Goal: Information Seeking & Learning: Learn about a topic

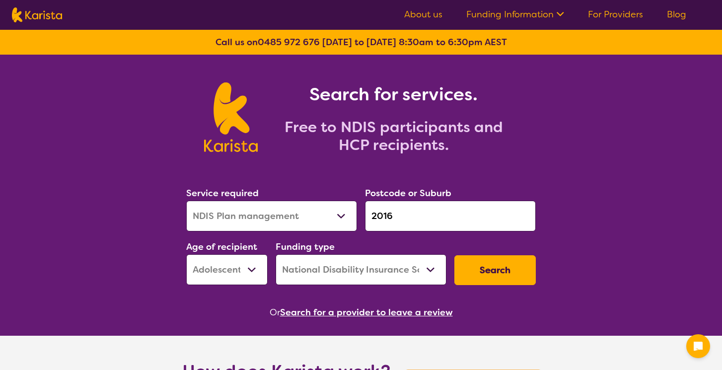
select select "NDIS Plan management"
select select "AS"
select select "NDIS"
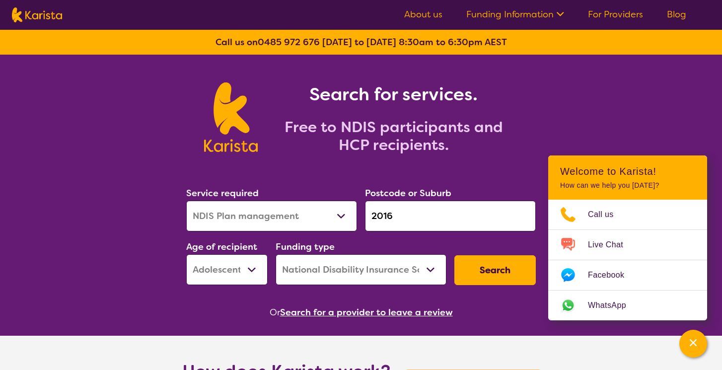
click at [486, 269] on button "Search" at bounding box center [494, 270] width 81 height 30
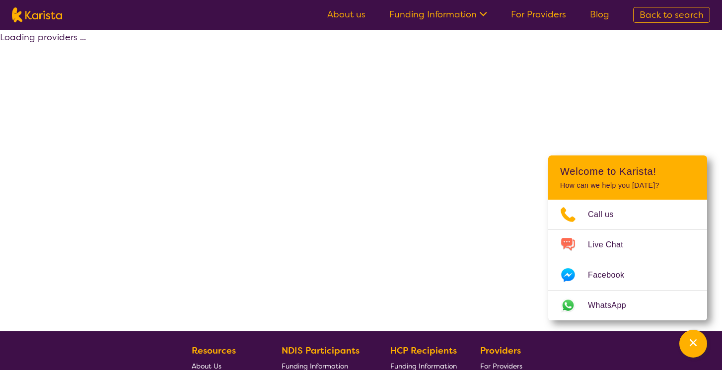
select select "by_score"
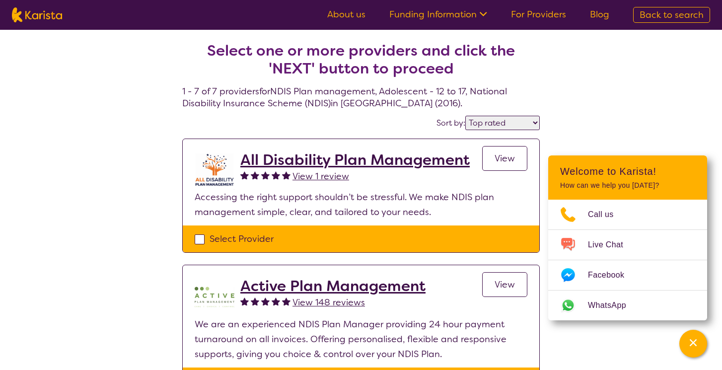
select select "NDIS Plan management"
select select "AS"
select select "NDIS"
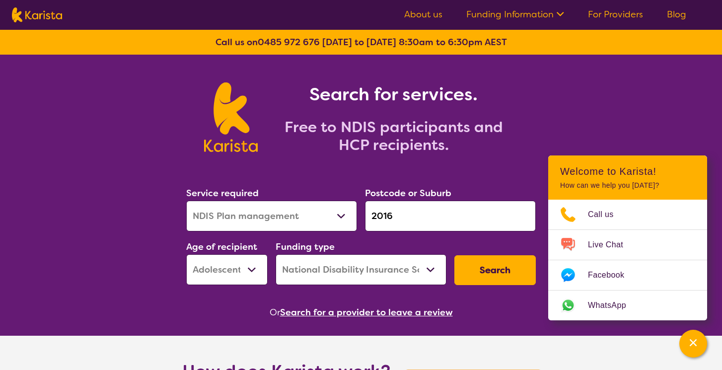
select select "CH"
click at [481, 274] on button "Search" at bounding box center [494, 270] width 81 height 30
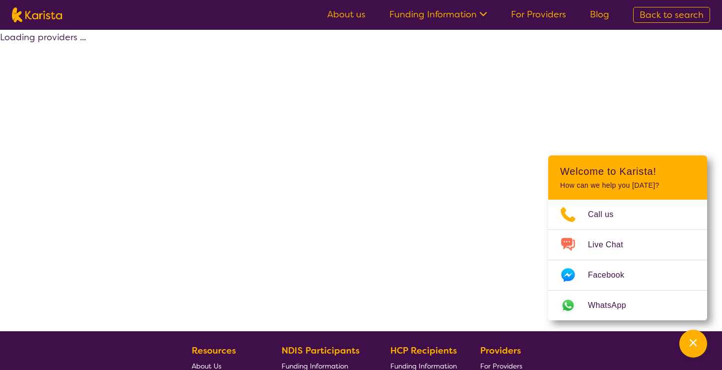
select select "by_score"
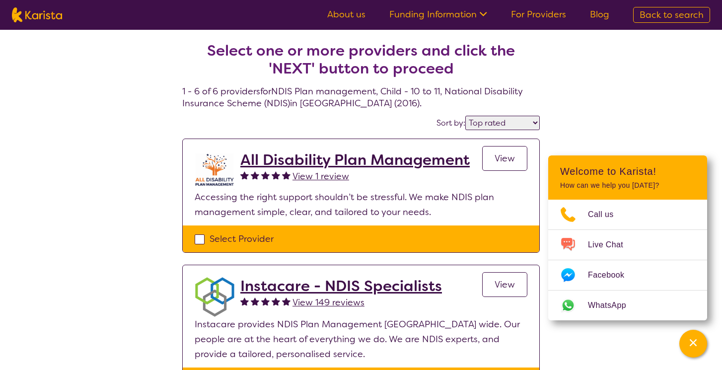
click at [546, 15] on link "For Providers" at bounding box center [538, 14] width 55 height 12
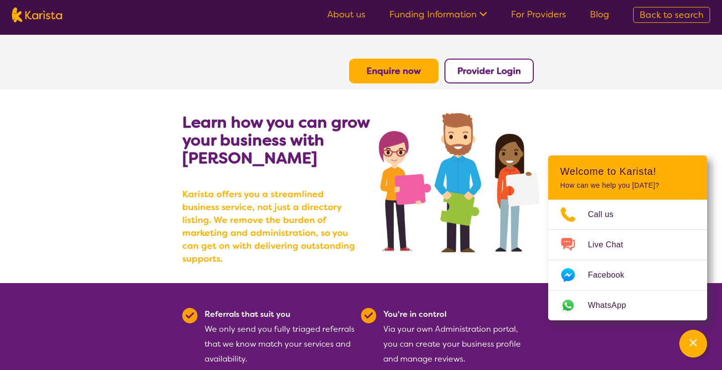
click at [483, 70] on b "Provider Login" at bounding box center [489, 71] width 64 height 12
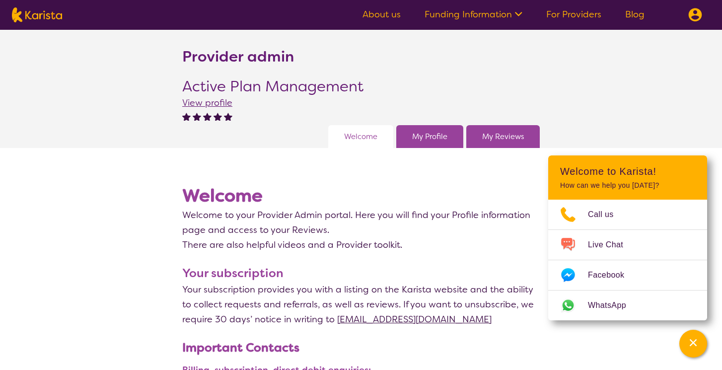
click at [423, 138] on link "My Profile" at bounding box center [429, 136] width 35 height 15
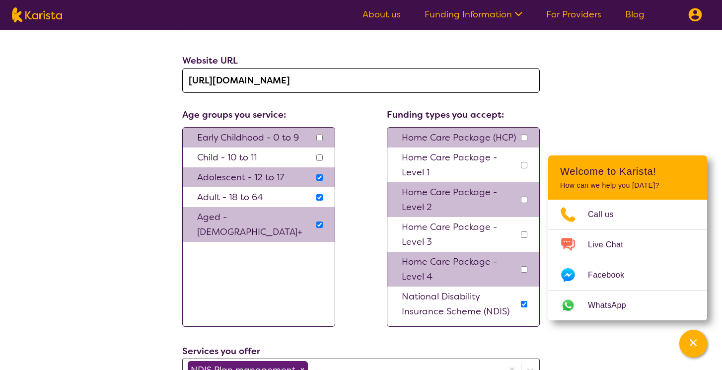
scroll to position [701, 0]
click at [319, 155] on input "checkbox" at bounding box center [319, 158] width 6 height 6
checkbox input "true"
click at [320, 135] on input "checkbox" at bounding box center [319, 138] width 6 height 6
checkbox input "true"
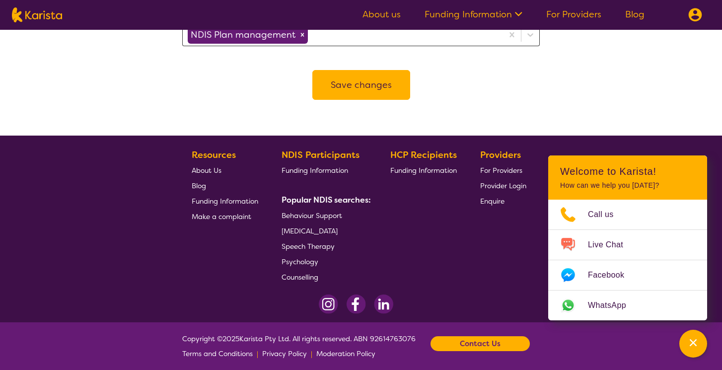
scroll to position [1036, 0]
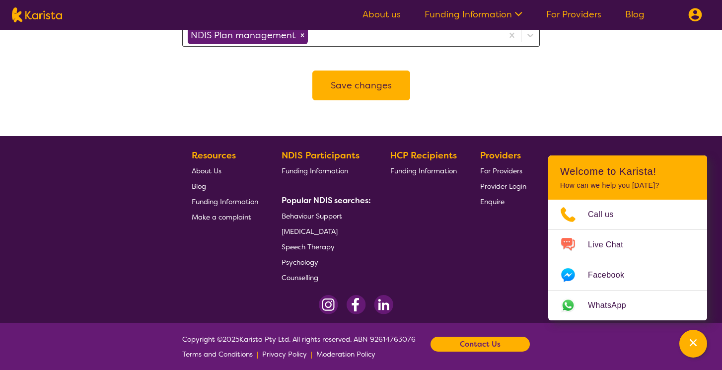
click at [357, 79] on button "Save changes" at bounding box center [361, 85] width 98 height 30
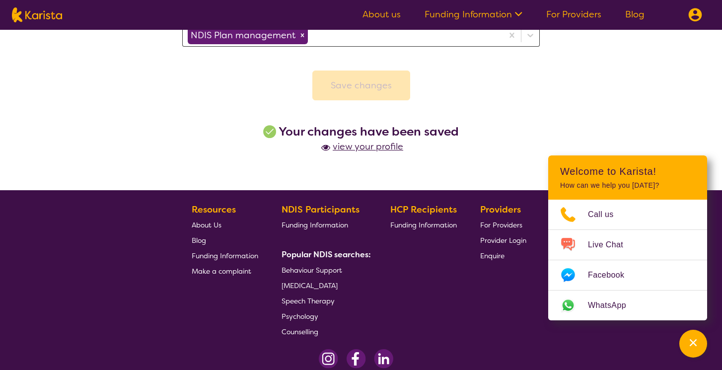
click at [361, 141] on span "view your profile" at bounding box center [361, 146] width 84 height 12
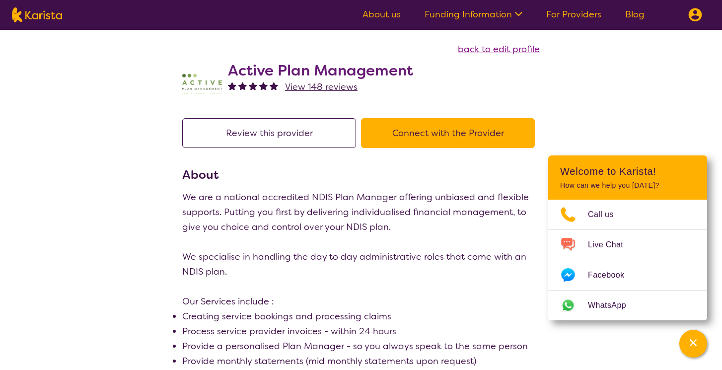
click at [574, 13] on link "For Providers" at bounding box center [573, 14] width 55 height 12
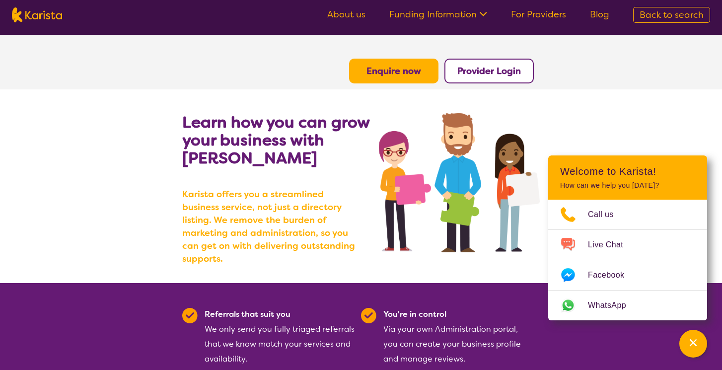
click at [492, 73] on b "Provider Login" at bounding box center [489, 71] width 64 height 12
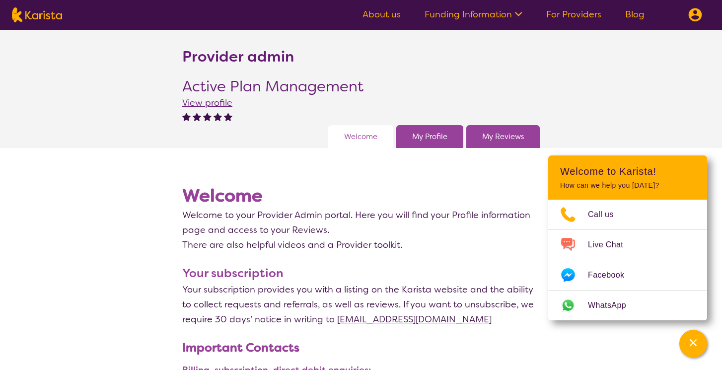
click at [421, 137] on link "My Profile" at bounding box center [429, 136] width 35 height 15
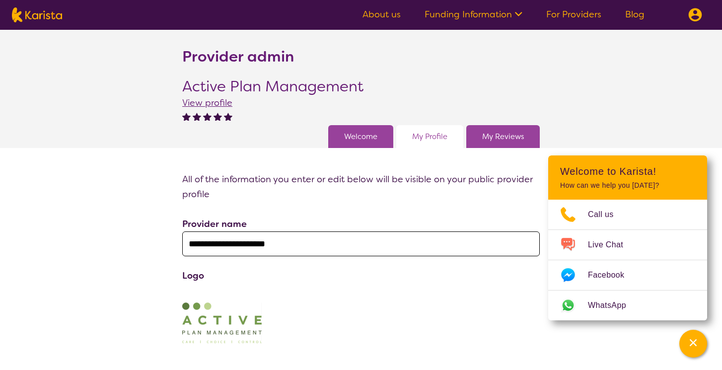
click at [568, 14] on link "For Providers" at bounding box center [573, 14] width 55 height 12
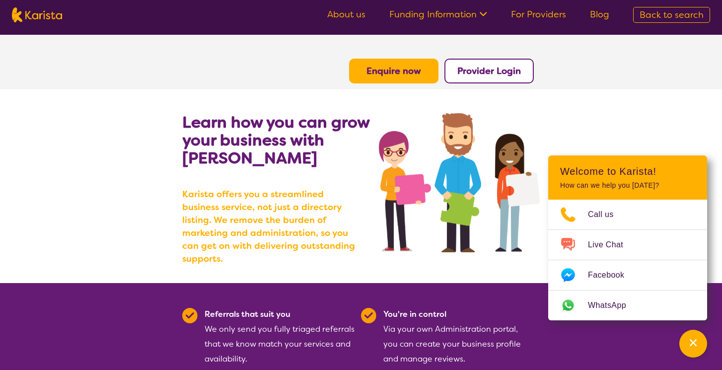
click at [351, 16] on link "About us" at bounding box center [346, 14] width 38 height 12
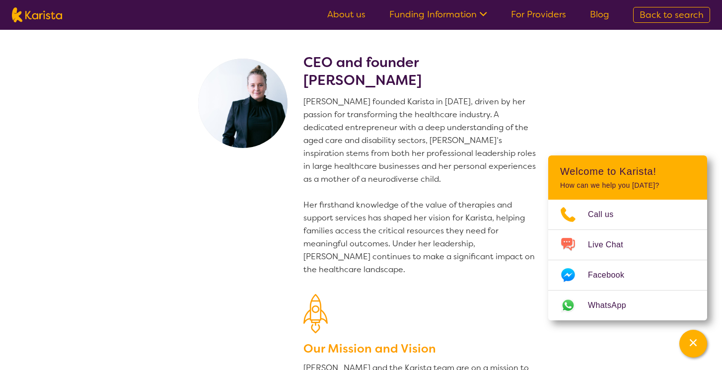
click at [657, 13] on span "Back to search" at bounding box center [671, 15] width 64 height 12
select select "NDIS Plan management"
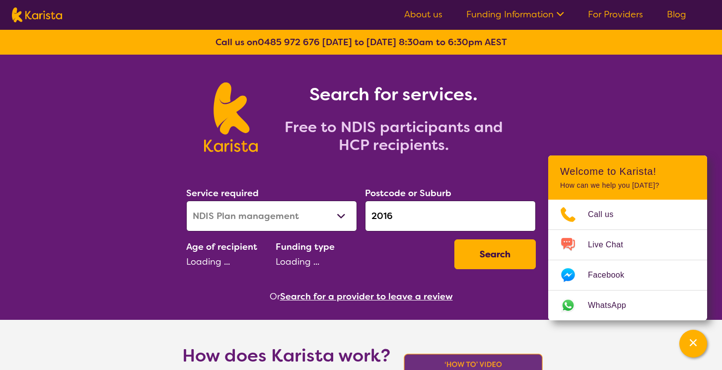
select select "CH"
select select "NDIS"
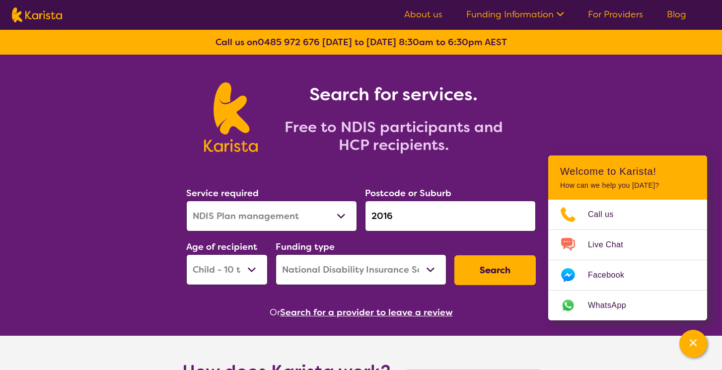
click at [486, 269] on button "Search" at bounding box center [494, 270] width 81 height 30
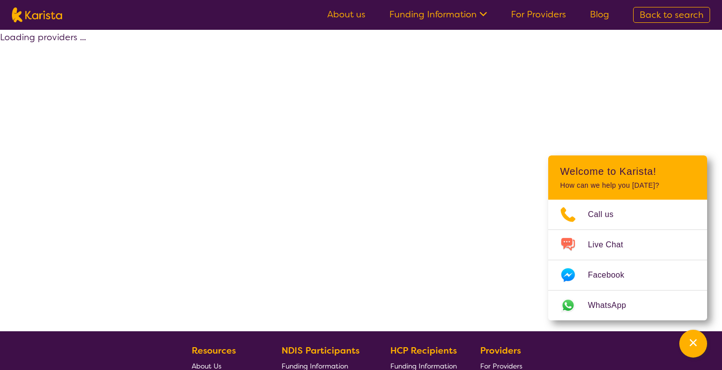
select select "by_score"
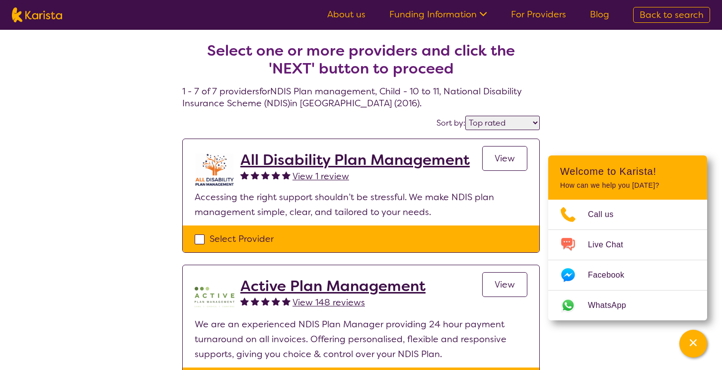
select select "NDIS Plan management"
select select "CH"
select select "NDIS"
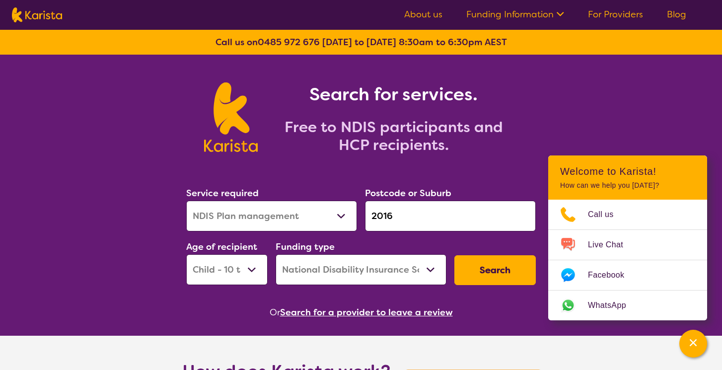
select select "EC"
click at [486, 267] on button "Search" at bounding box center [494, 270] width 81 height 30
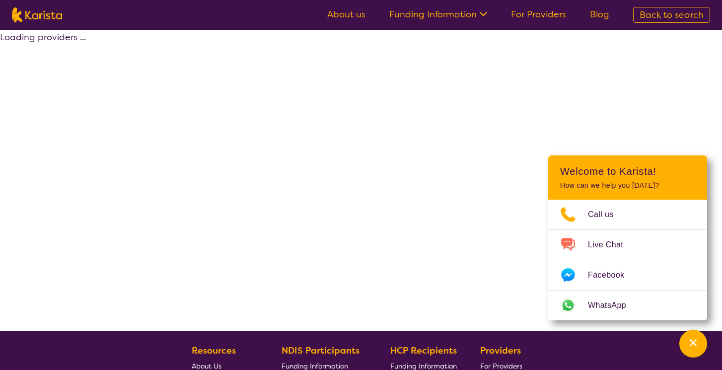
select select "by_score"
